Goal: Information Seeking & Learning: Find specific page/section

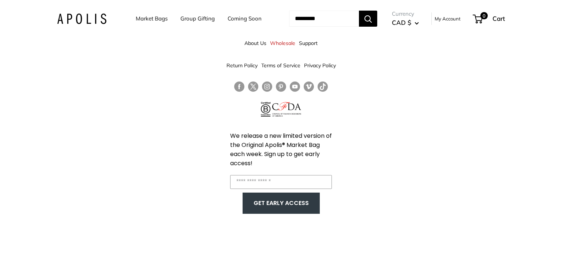
click at [307, 42] on link "Support" at bounding box center [308, 43] width 19 height 13
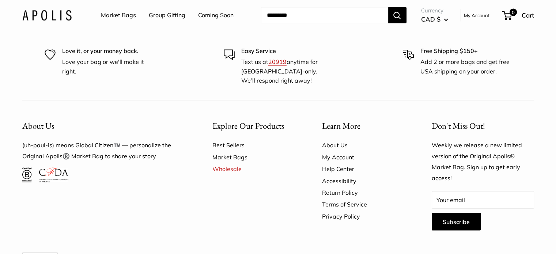
scroll to position [1450, 0]
